Goal: Task Accomplishment & Management: Use online tool/utility

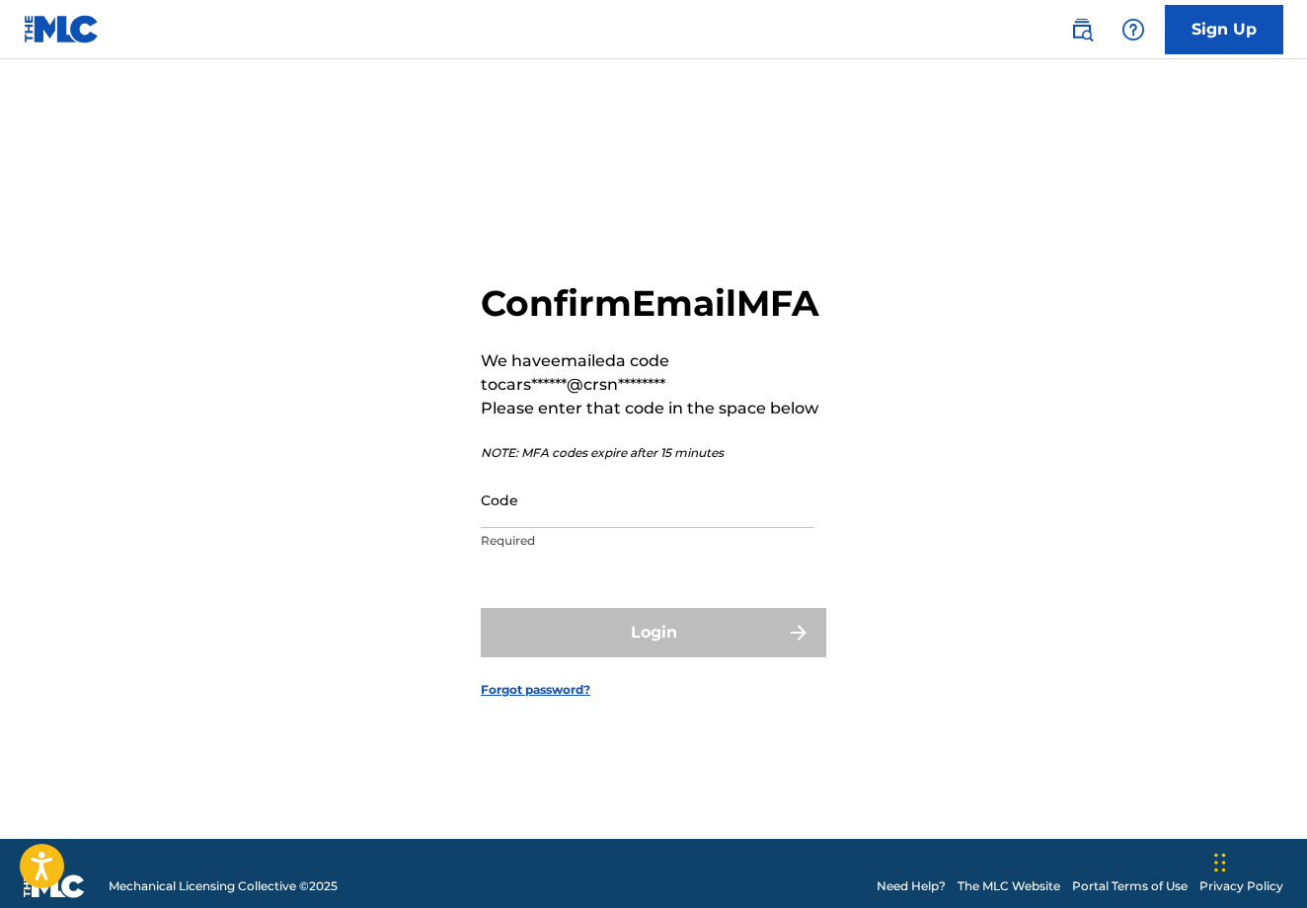
click at [705, 550] on p "Required" at bounding box center [648, 541] width 334 height 18
click at [705, 528] on input "Code" at bounding box center [648, 500] width 334 height 56
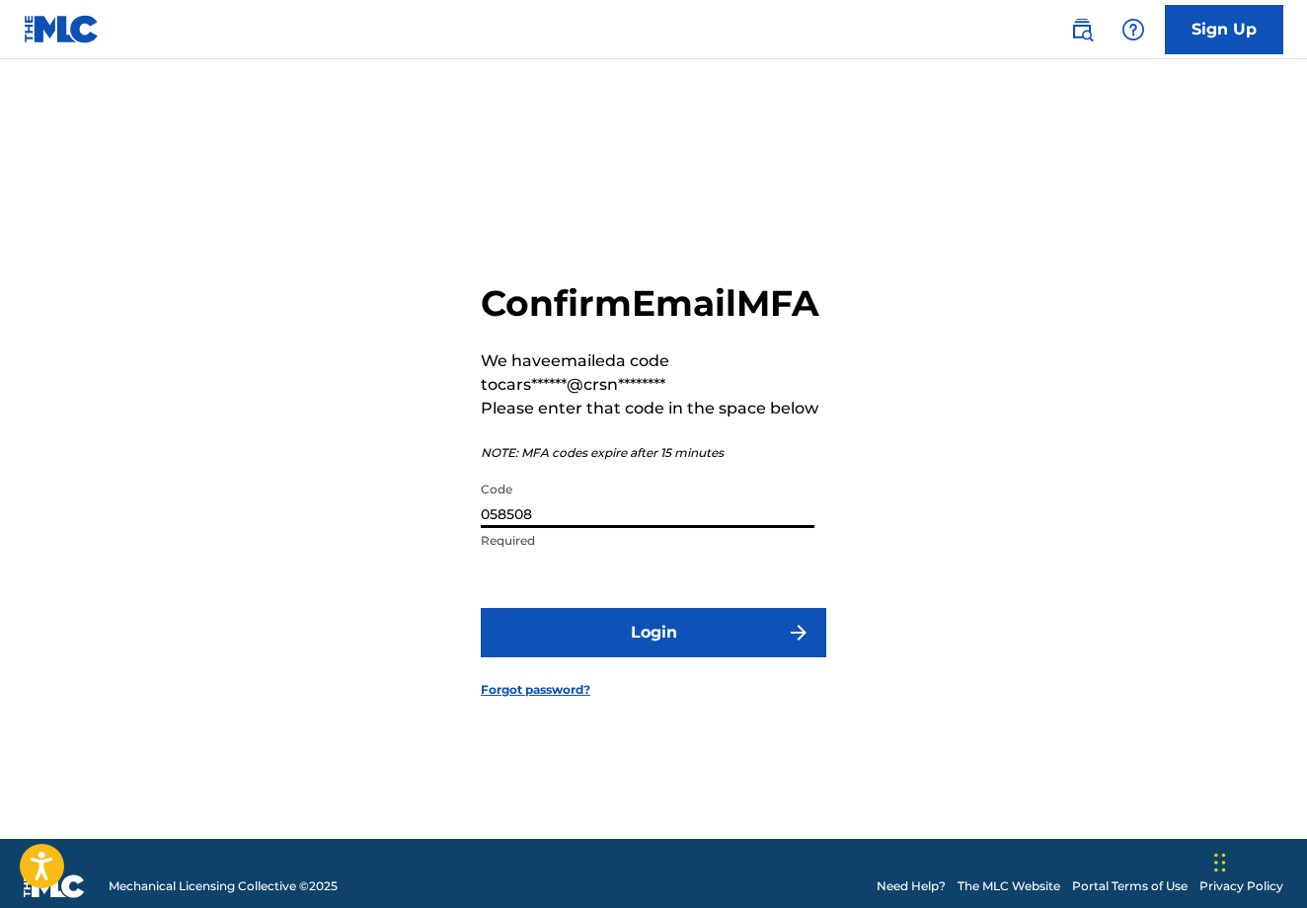
type input "058508"
click at [654, 655] on button "Login" at bounding box center [654, 632] width 346 height 49
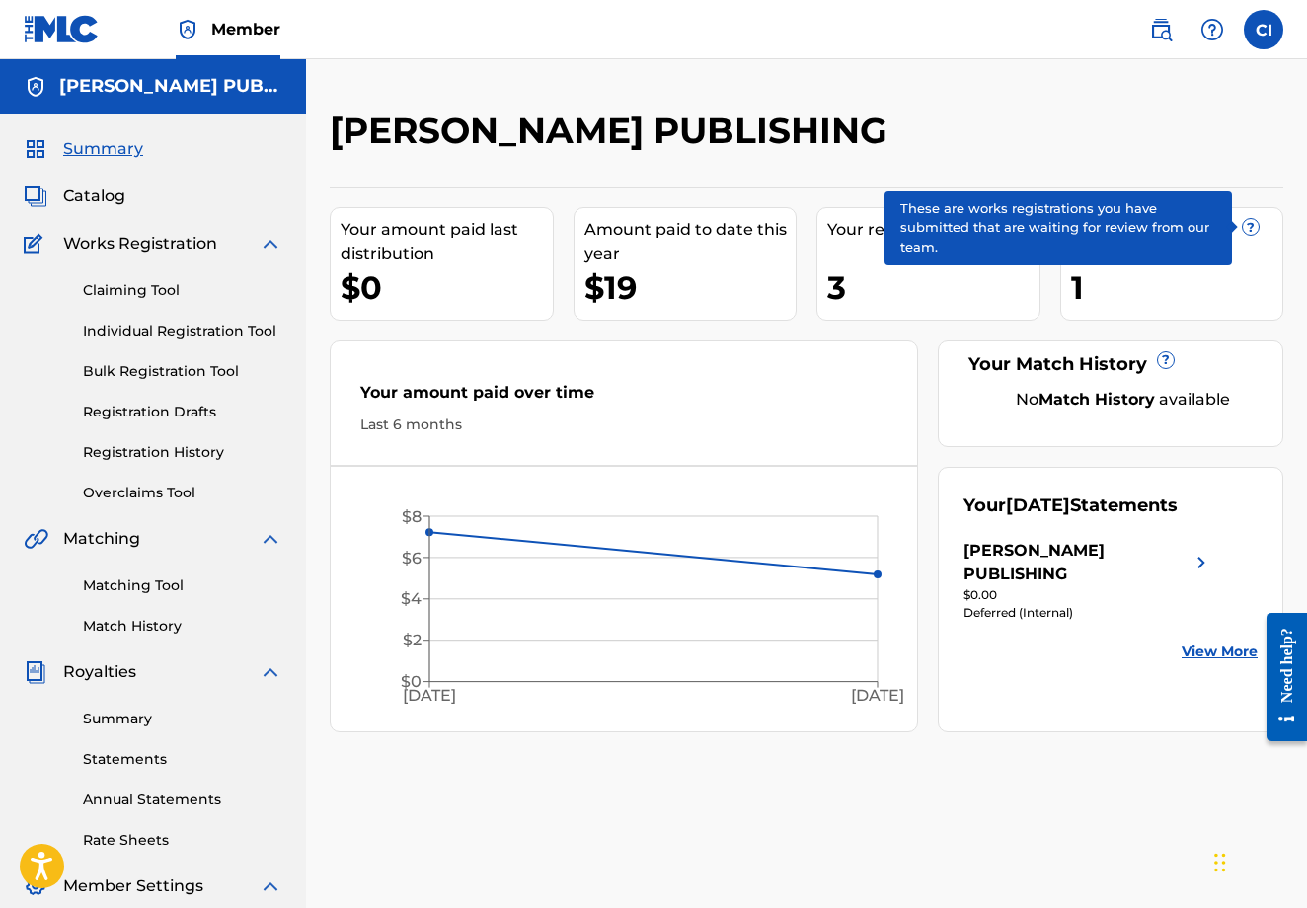
click at [1248, 230] on span "?" at bounding box center [1251, 227] width 16 height 16
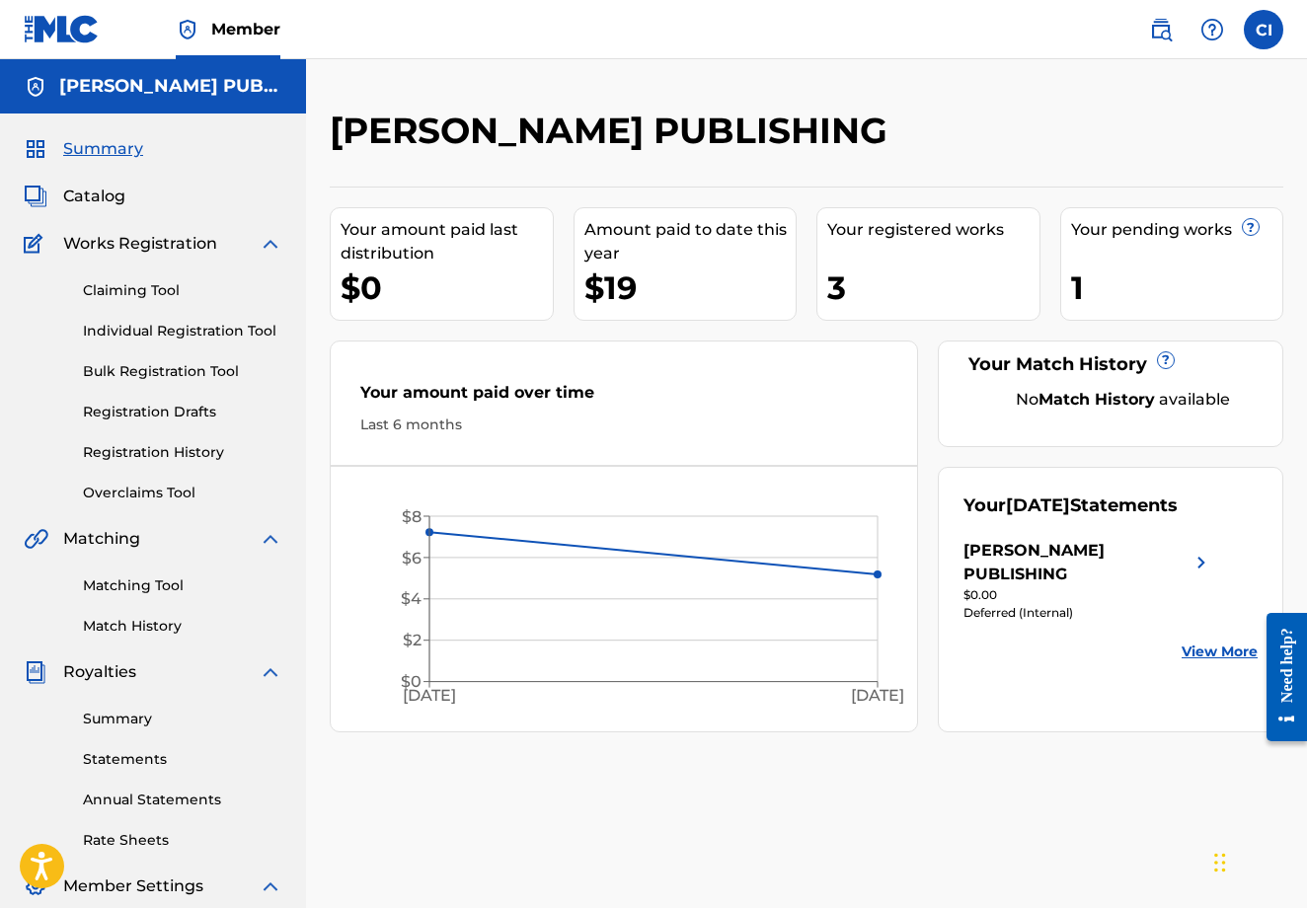
click at [138, 292] on link "Claiming Tool" at bounding box center [182, 290] width 199 height 21
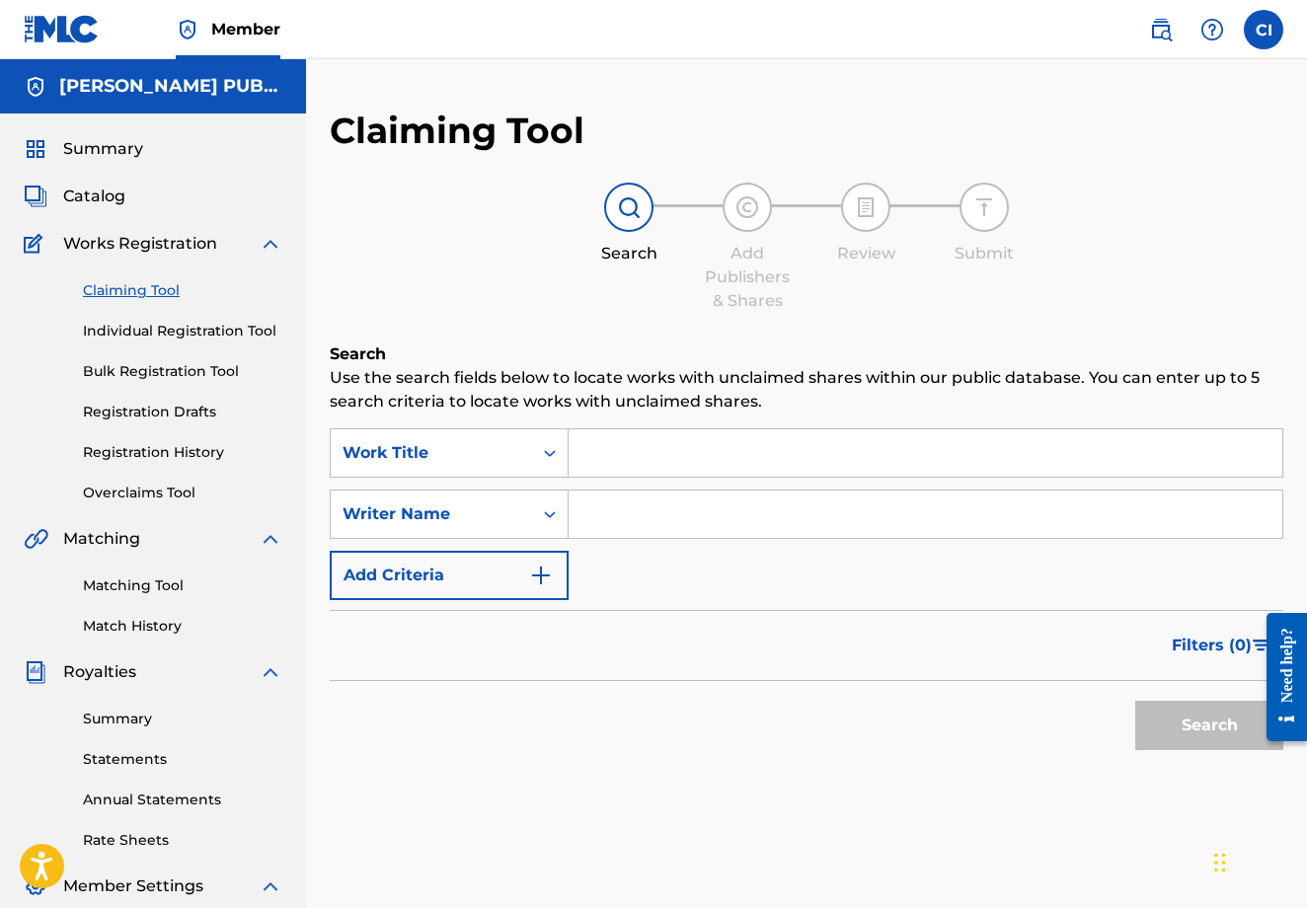
click at [672, 432] on input "Search Form" at bounding box center [926, 452] width 714 height 47
click at [648, 518] on input "Search Form" at bounding box center [926, 514] width 714 height 47
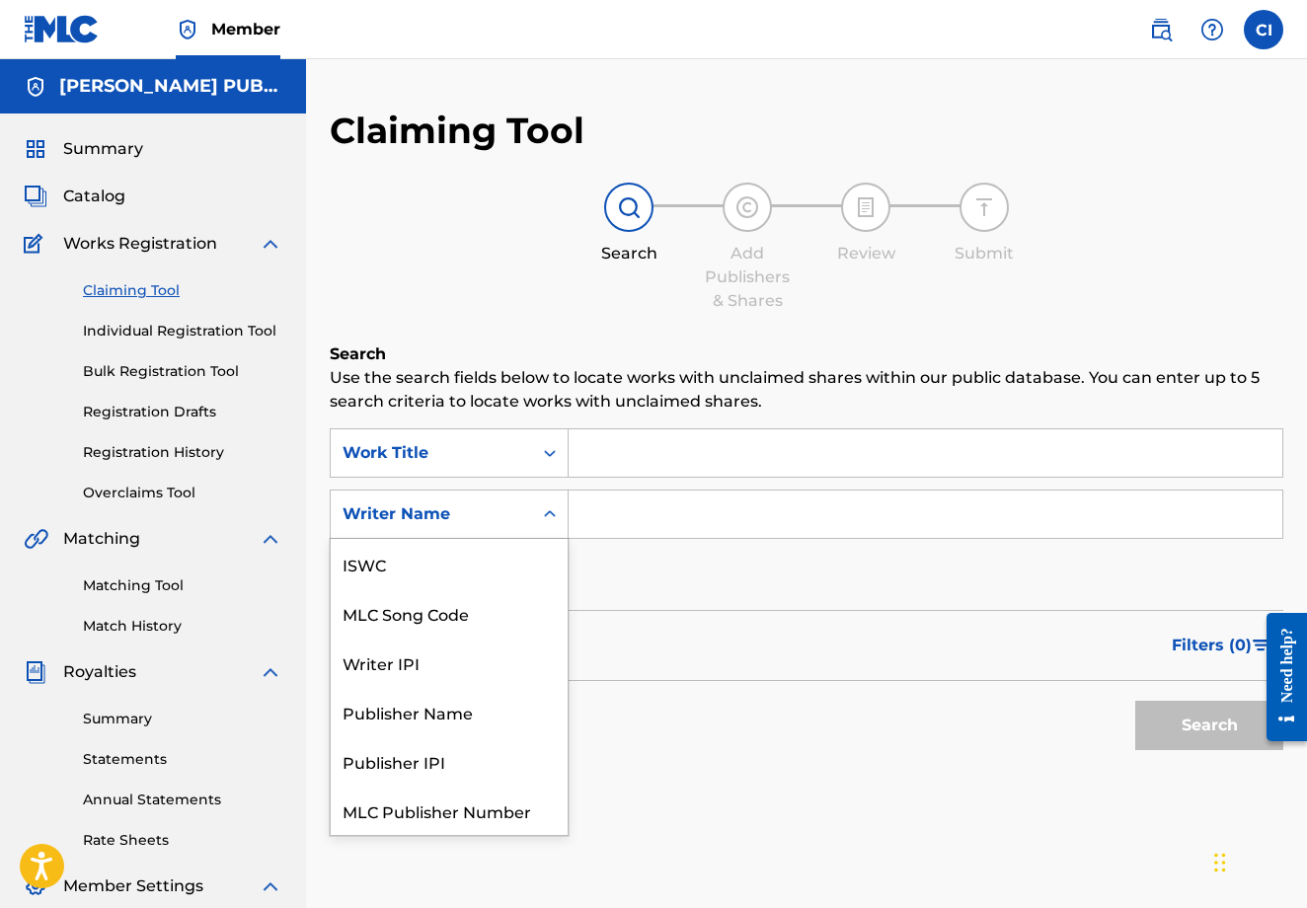
click at [408, 513] on div "Writer Name" at bounding box center [432, 514] width 178 height 24
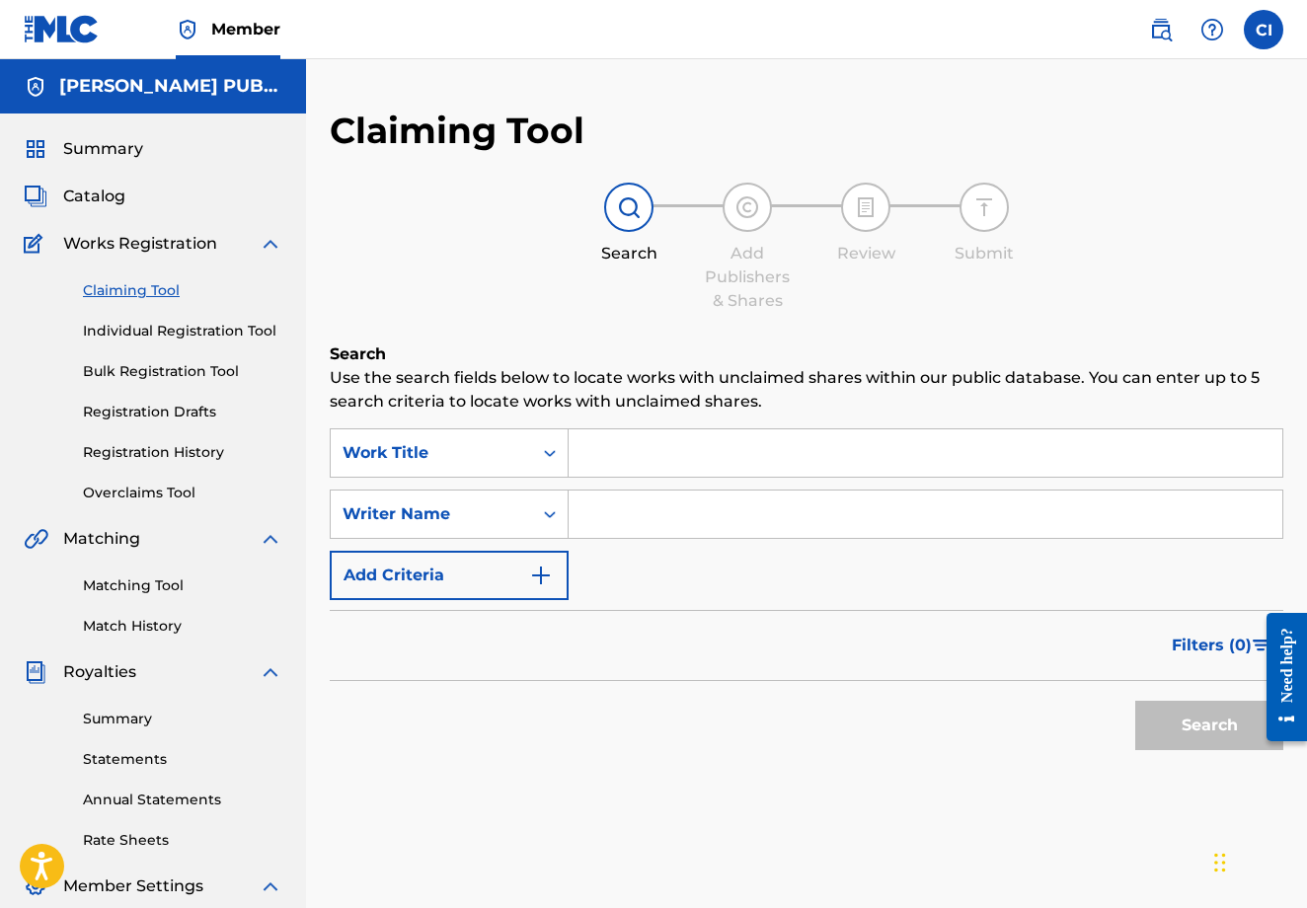
click at [670, 509] on input "Search Form" at bounding box center [926, 514] width 714 height 47
click at [455, 512] on div "Writer Name" at bounding box center [432, 514] width 178 height 24
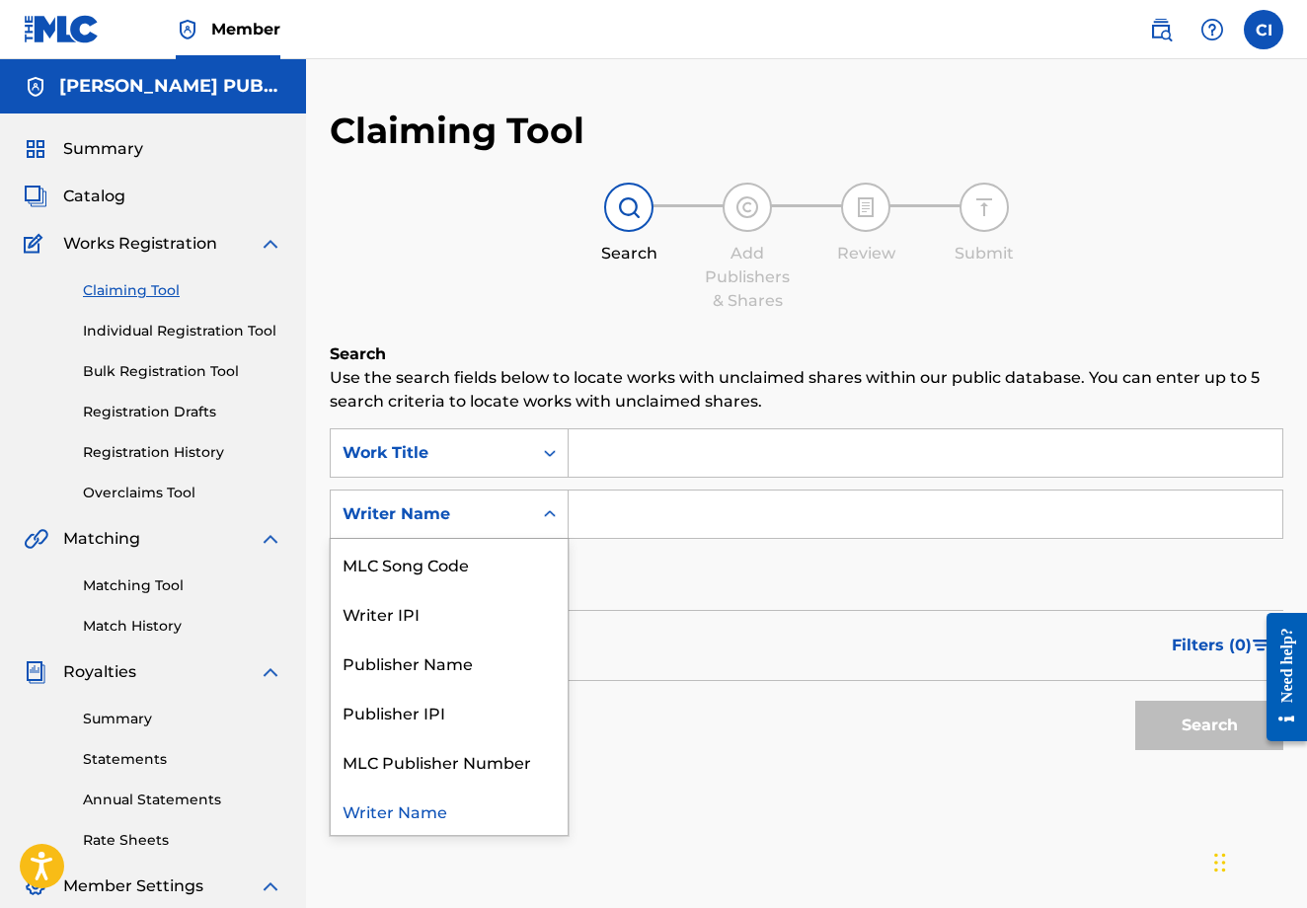
click at [455, 512] on div "Writer Name" at bounding box center [432, 514] width 178 height 24
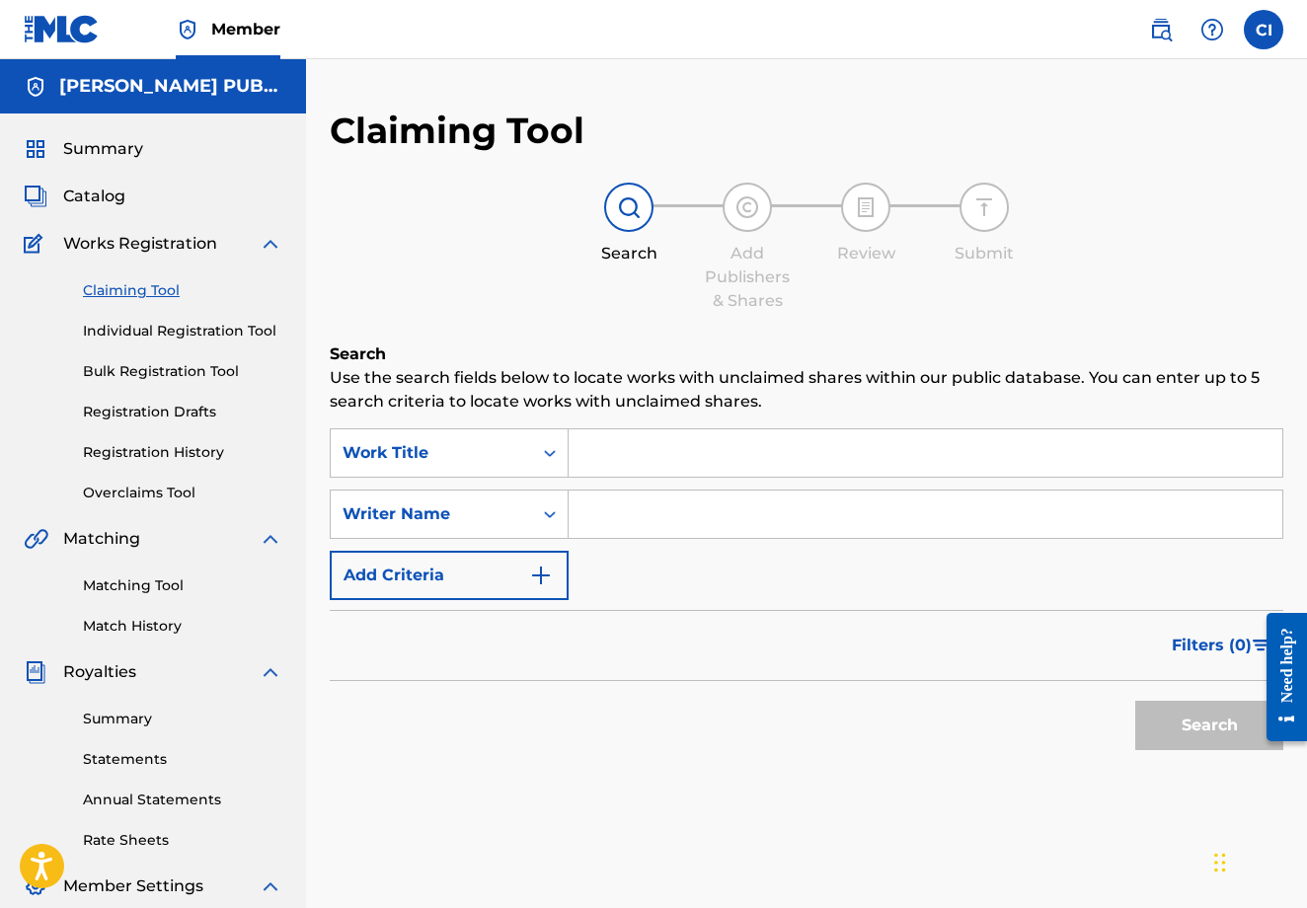
scroll to position [0, 0]
click at [125, 197] on div "Catalog" at bounding box center [153, 197] width 259 height 24
drag, startPoint x: 125, startPoint y: 197, endPoint x: 103, endPoint y: 198, distance: 22.7
click at [121, 198] on div "Catalog" at bounding box center [153, 197] width 259 height 24
click at [97, 197] on span "Catalog" at bounding box center [94, 197] width 62 height 24
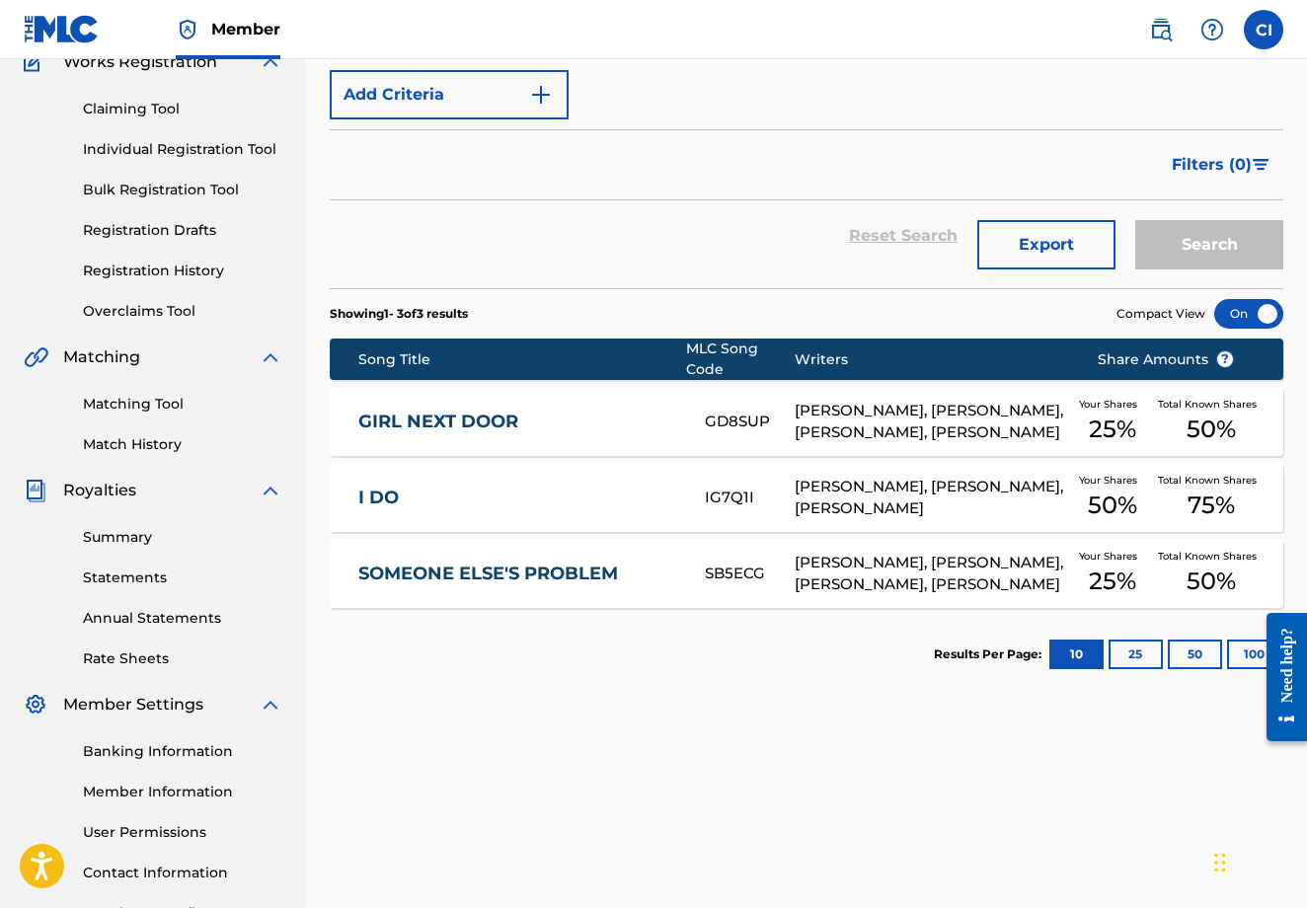
scroll to position [184, 0]
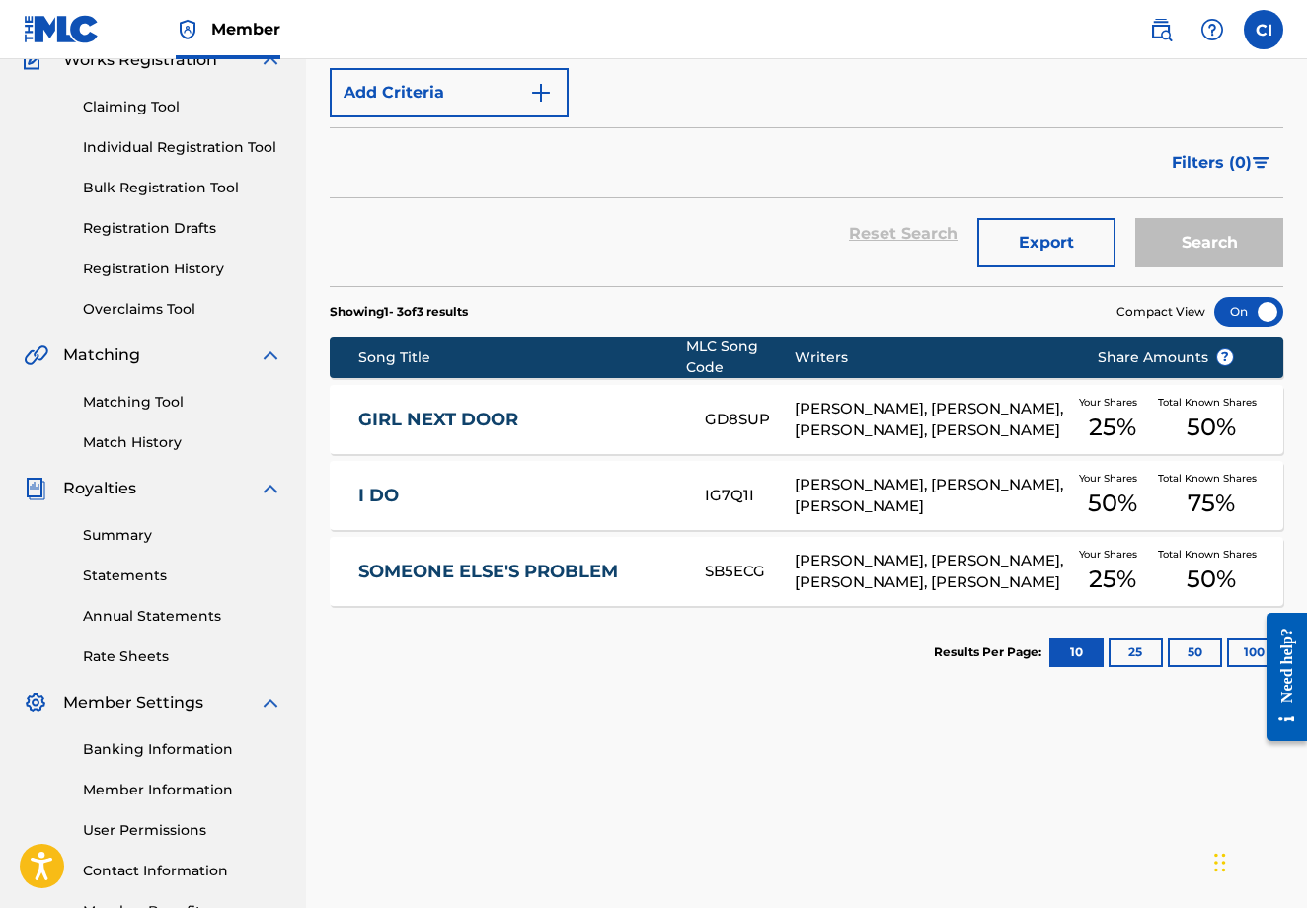
click at [156, 94] on div "Claiming Tool Individual Registration Tool Bulk Registration Tool Registration …" at bounding box center [153, 196] width 259 height 248
click at [150, 99] on link "Claiming Tool" at bounding box center [182, 107] width 199 height 21
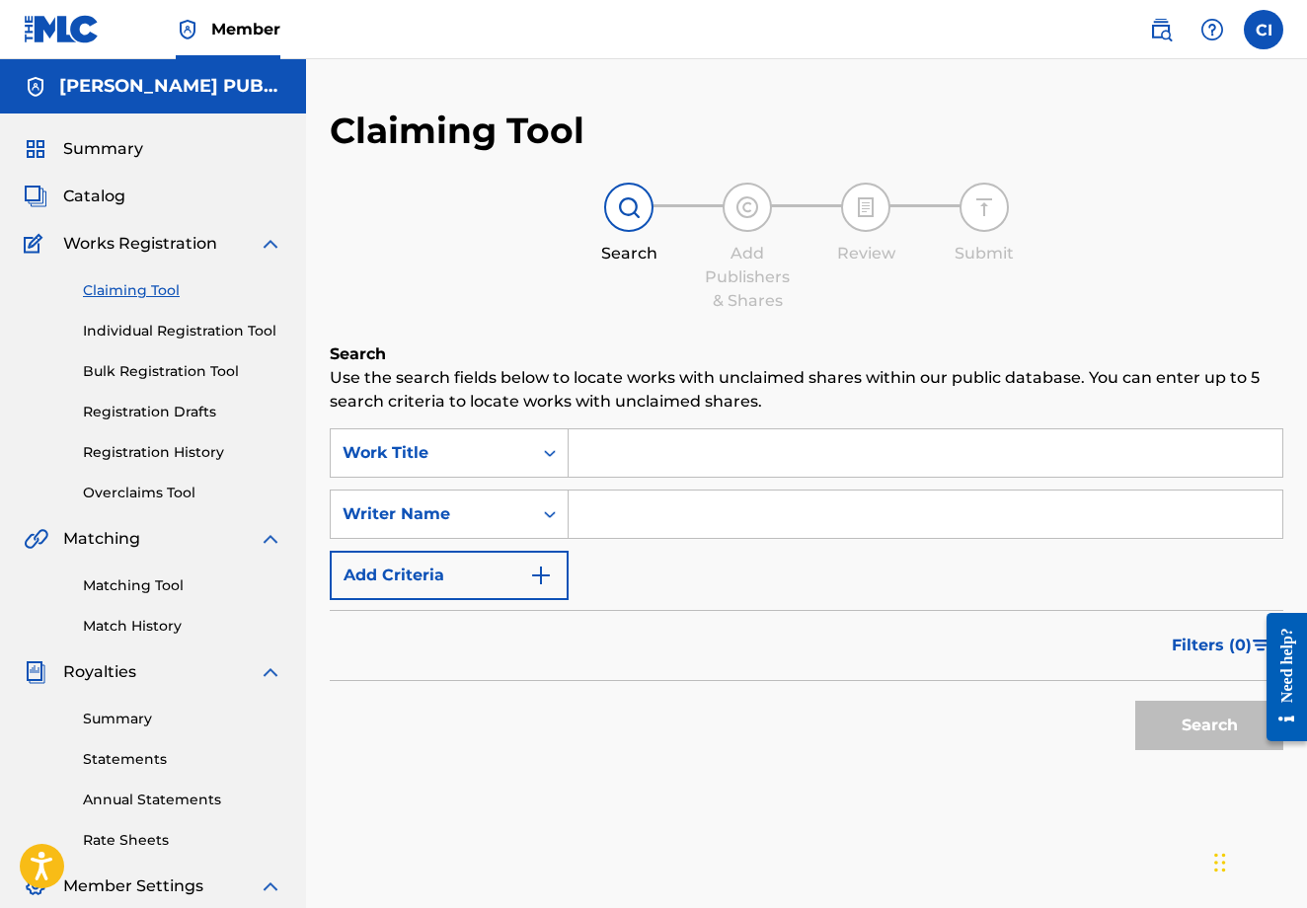
click at [634, 458] on input "Search Form" at bounding box center [926, 452] width 714 height 47
type input "Hungover in Philly"
drag, startPoint x: 674, startPoint y: 498, endPoint x: 1196, endPoint y: 735, distance: 573.0
click at [1196, 735] on button "Search" at bounding box center [1209, 725] width 148 height 49
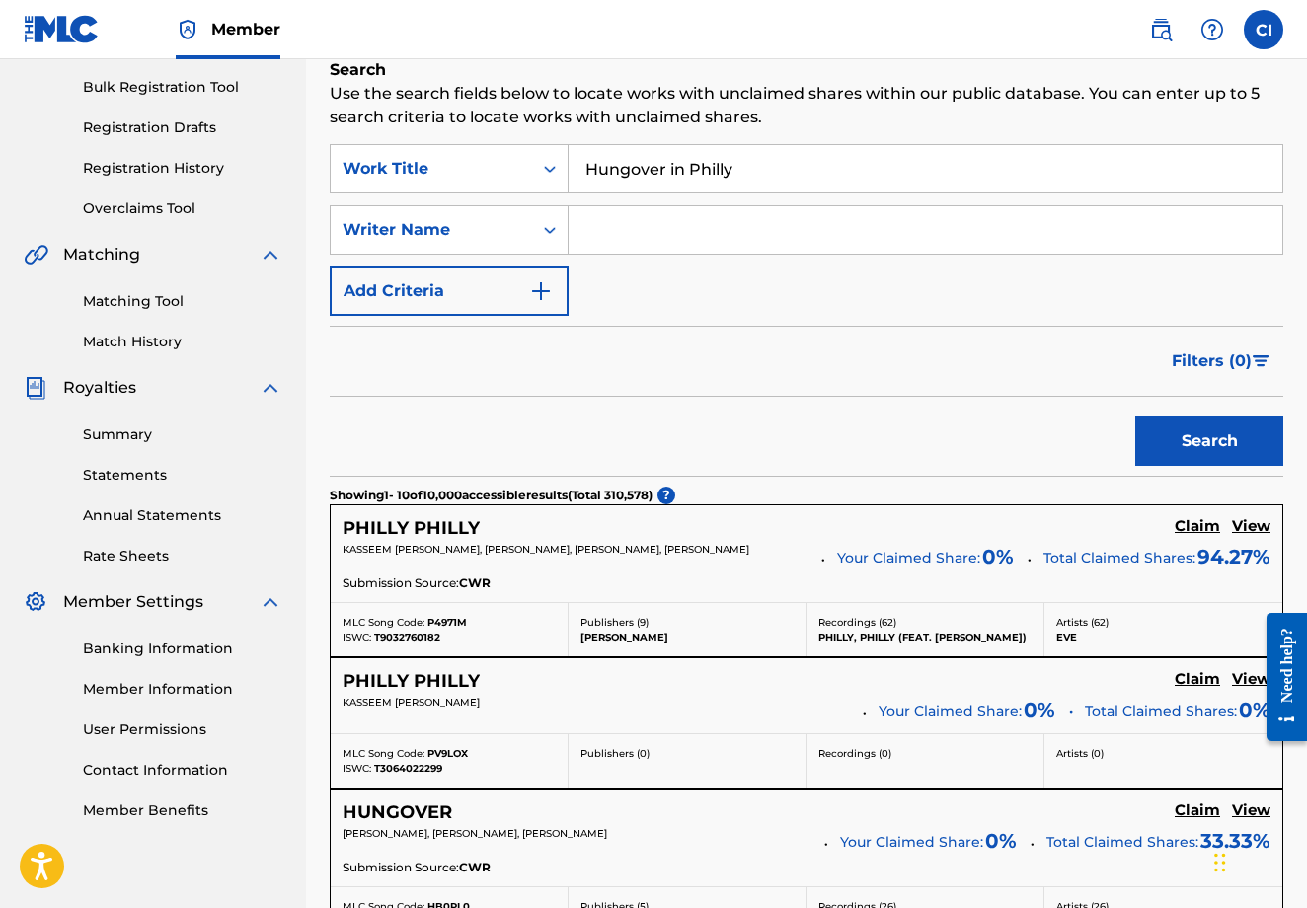
scroll to position [285, 0]
click at [639, 218] on input "Search Form" at bounding box center [926, 228] width 714 height 47
type input "[PERSON_NAME]"
click at [1209, 440] on button "Search" at bounding box center [1209, 440] width 148 height 49
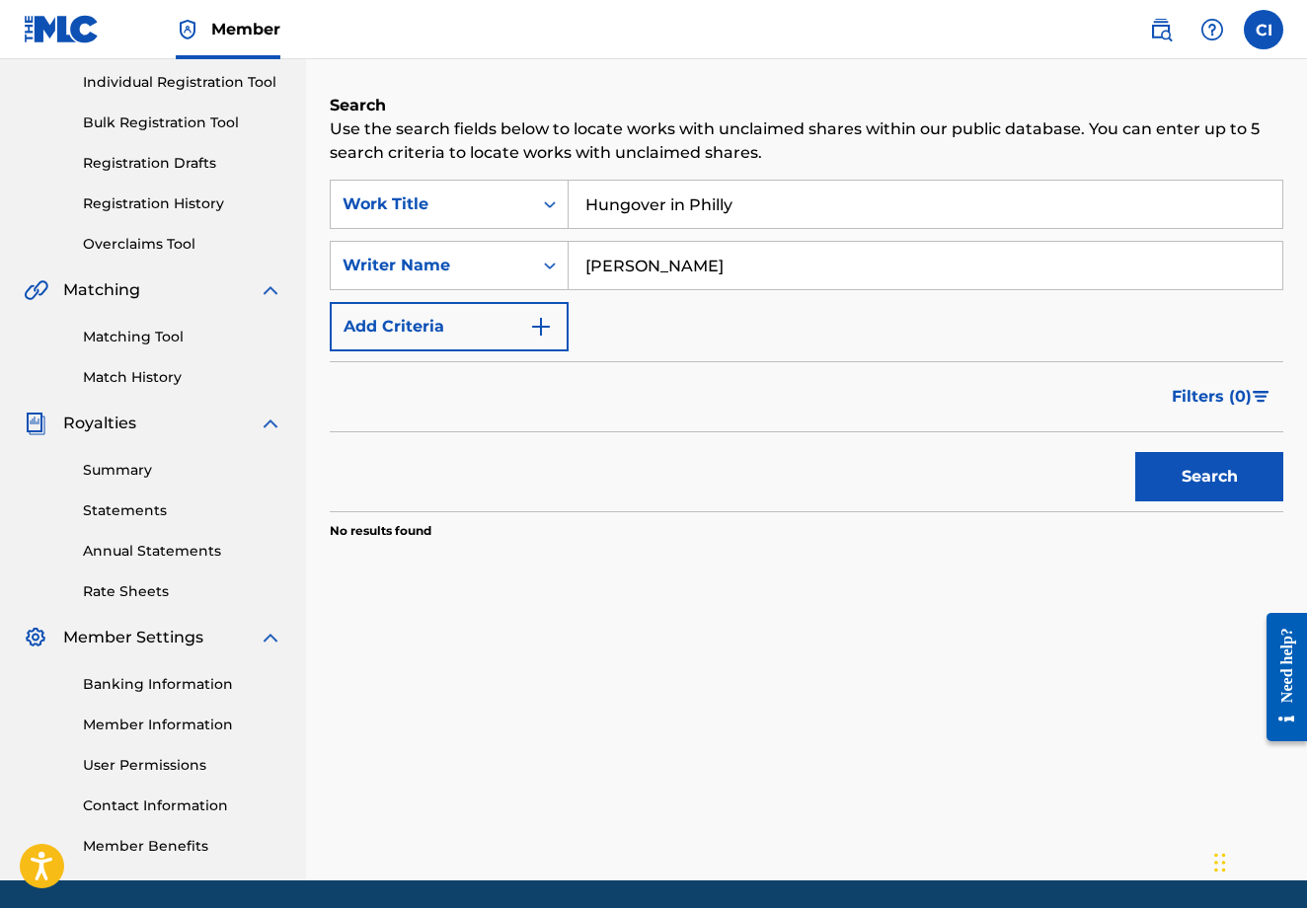
scroll to position [247, 0]
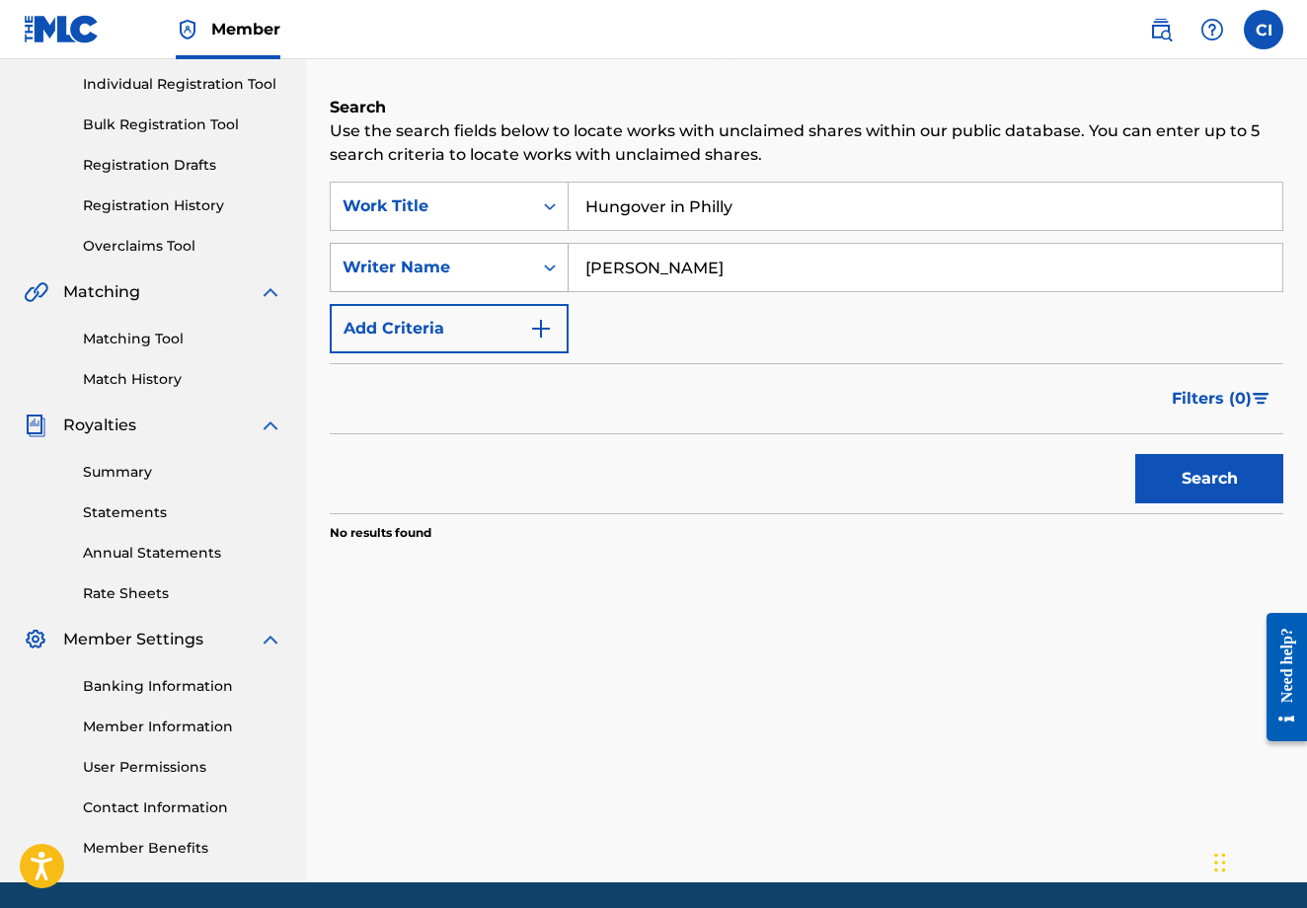
drag, startPoint x: 768, startPoint y: 275, endPoint x: 481, endPoint y: 251, distance: 288.3
click at [481, 251] on div "SearchWithCriteriaa199ea07-1e82-498f-82ed-9a2546dec5d9 Writer Name [PERSON_NAME]" at bounding box center [807, 267] width 954 height 49
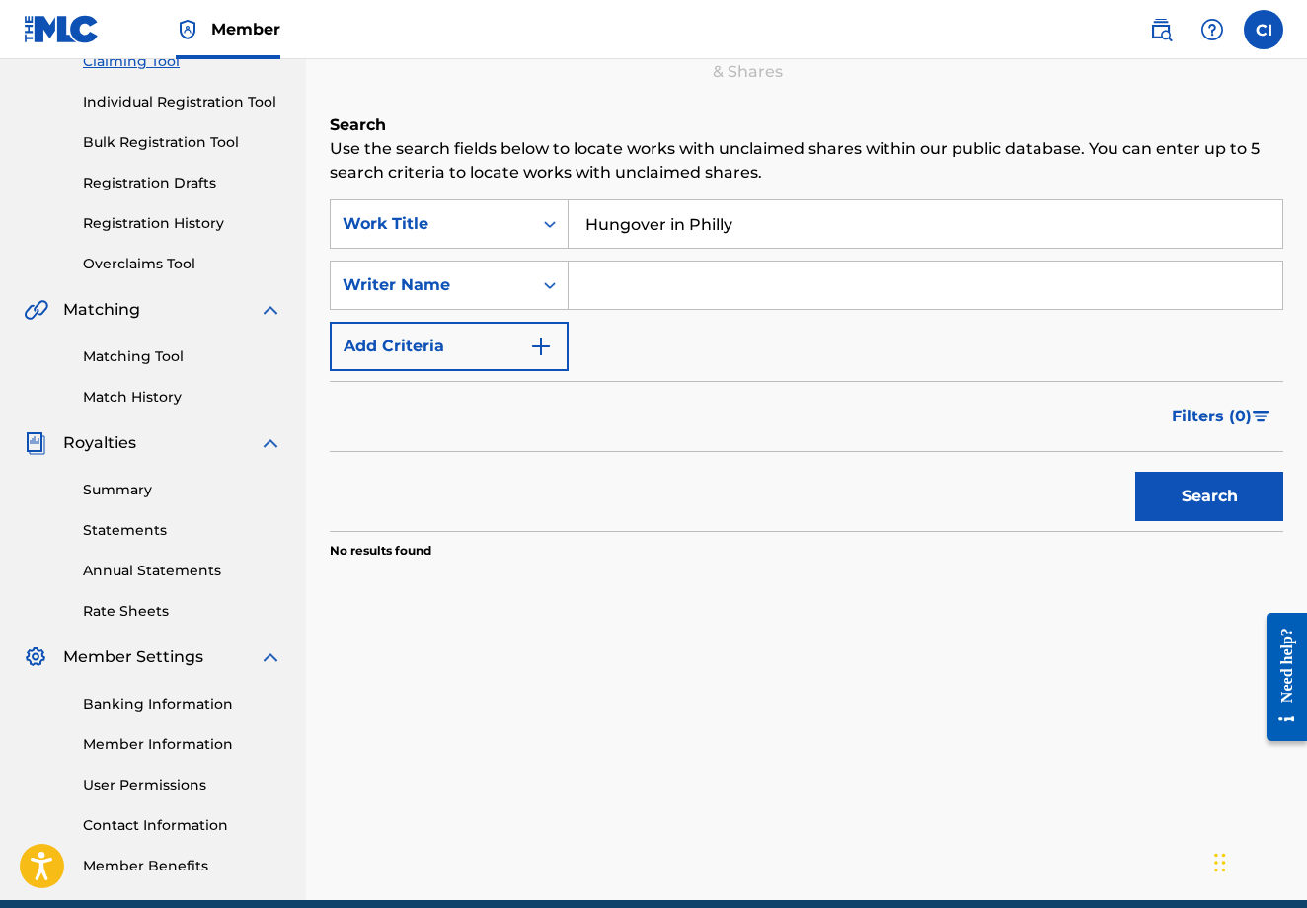
scroll to position [228, 0]
